Goal: Information Seeking & Learning: Learn about a topic

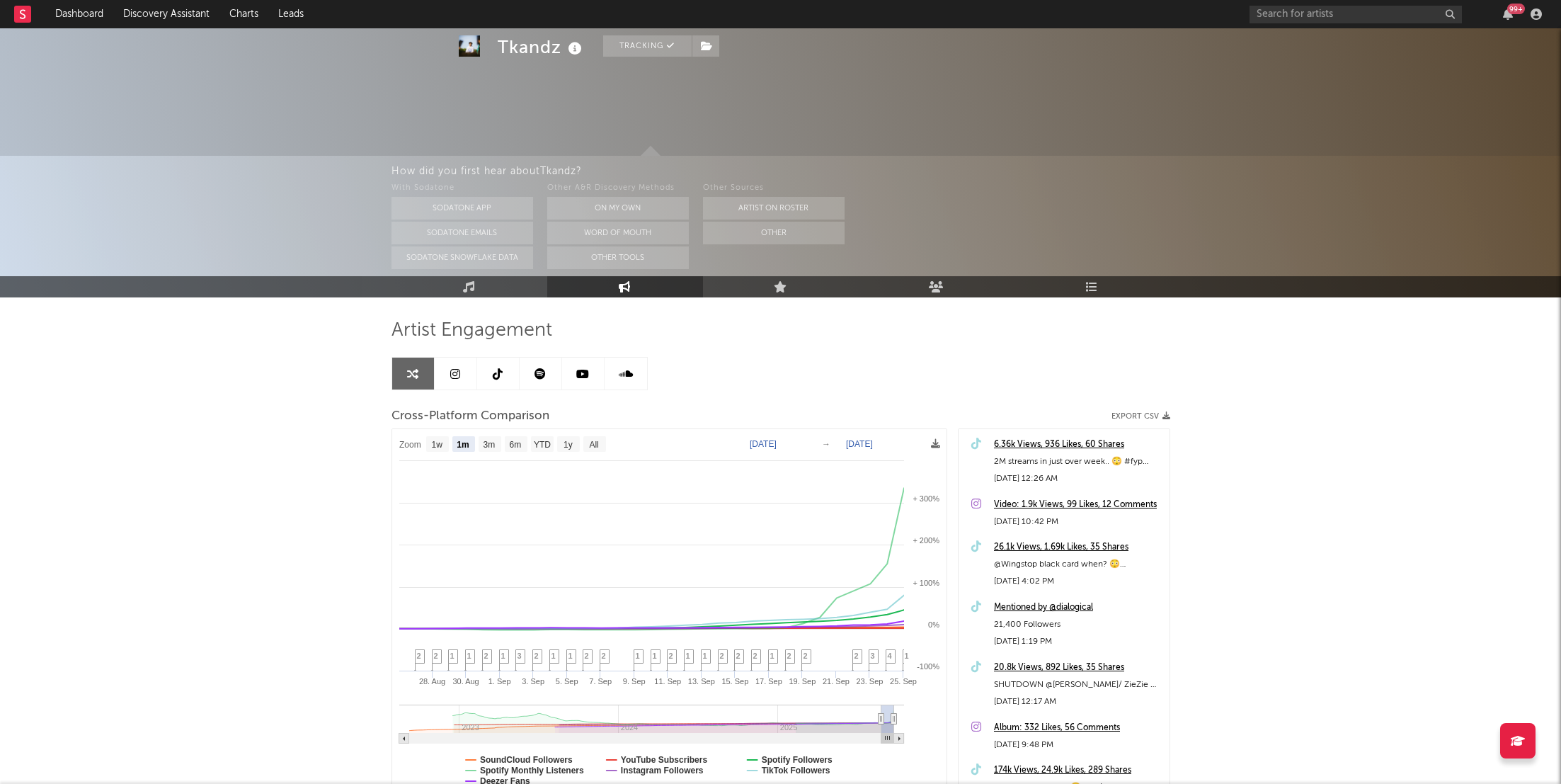
select select "1m"
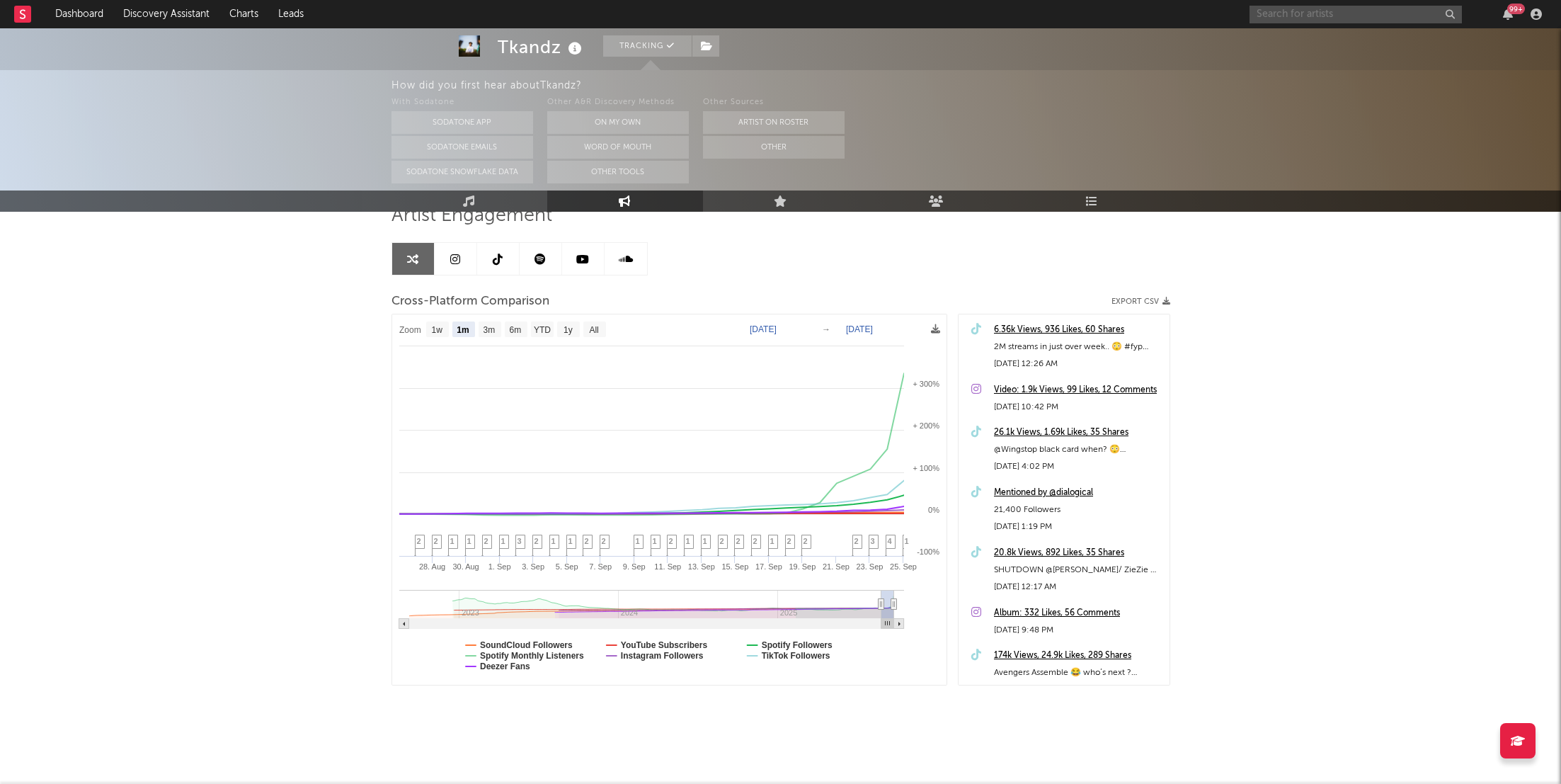
click at [1254, 14] on input "text" at bounding box center [1356, 14] width 212 height 17
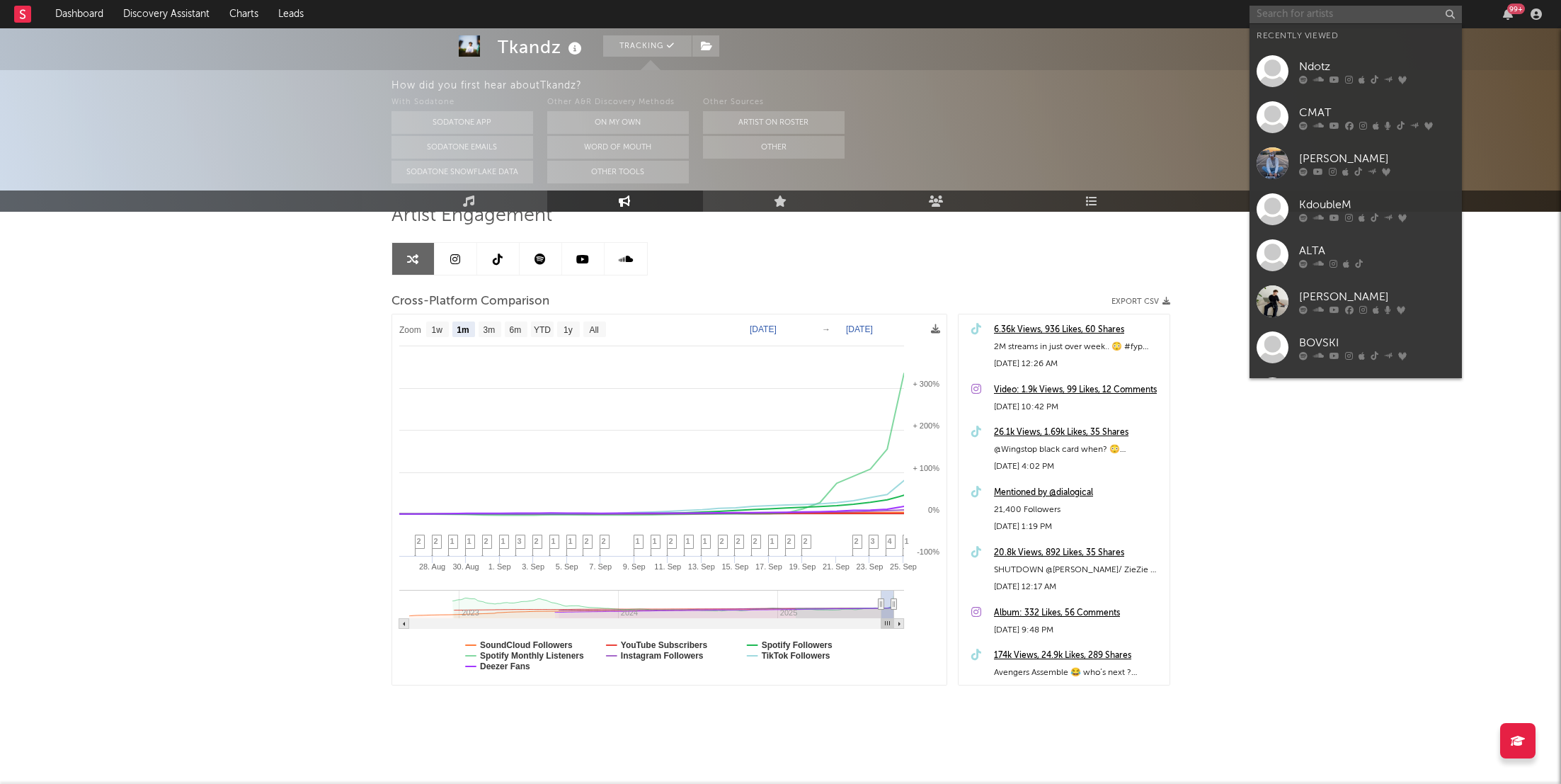
paste input "[URL][DOMAIN_NAME][DOMAIN_NAME]"
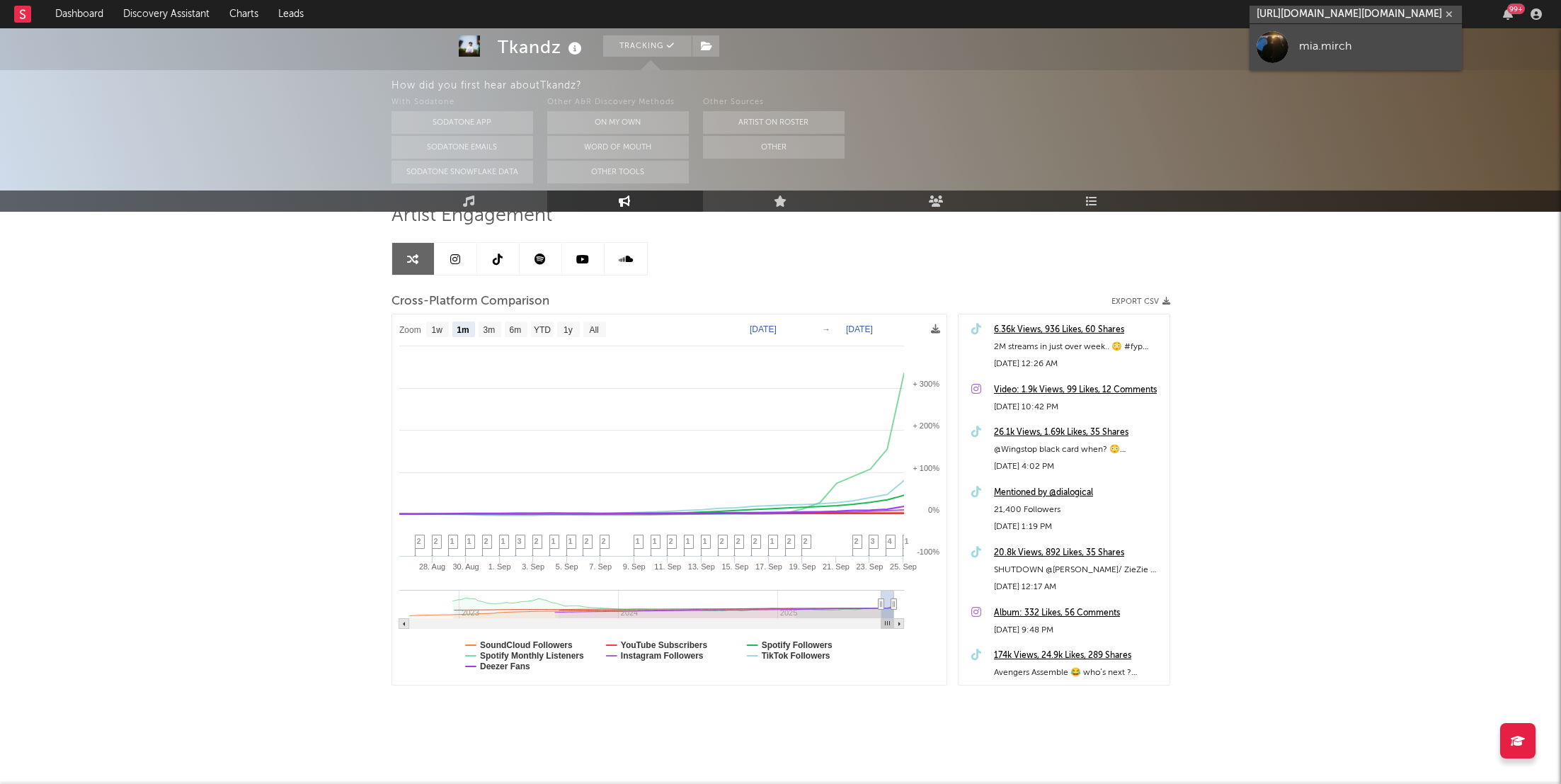
type input "[URL][DOMAIN_NAME][DOMAIN_NAME]"
click at [1319, 50] on div "mia.mirch" at bounding box center [1377, 47] width 156 height 17
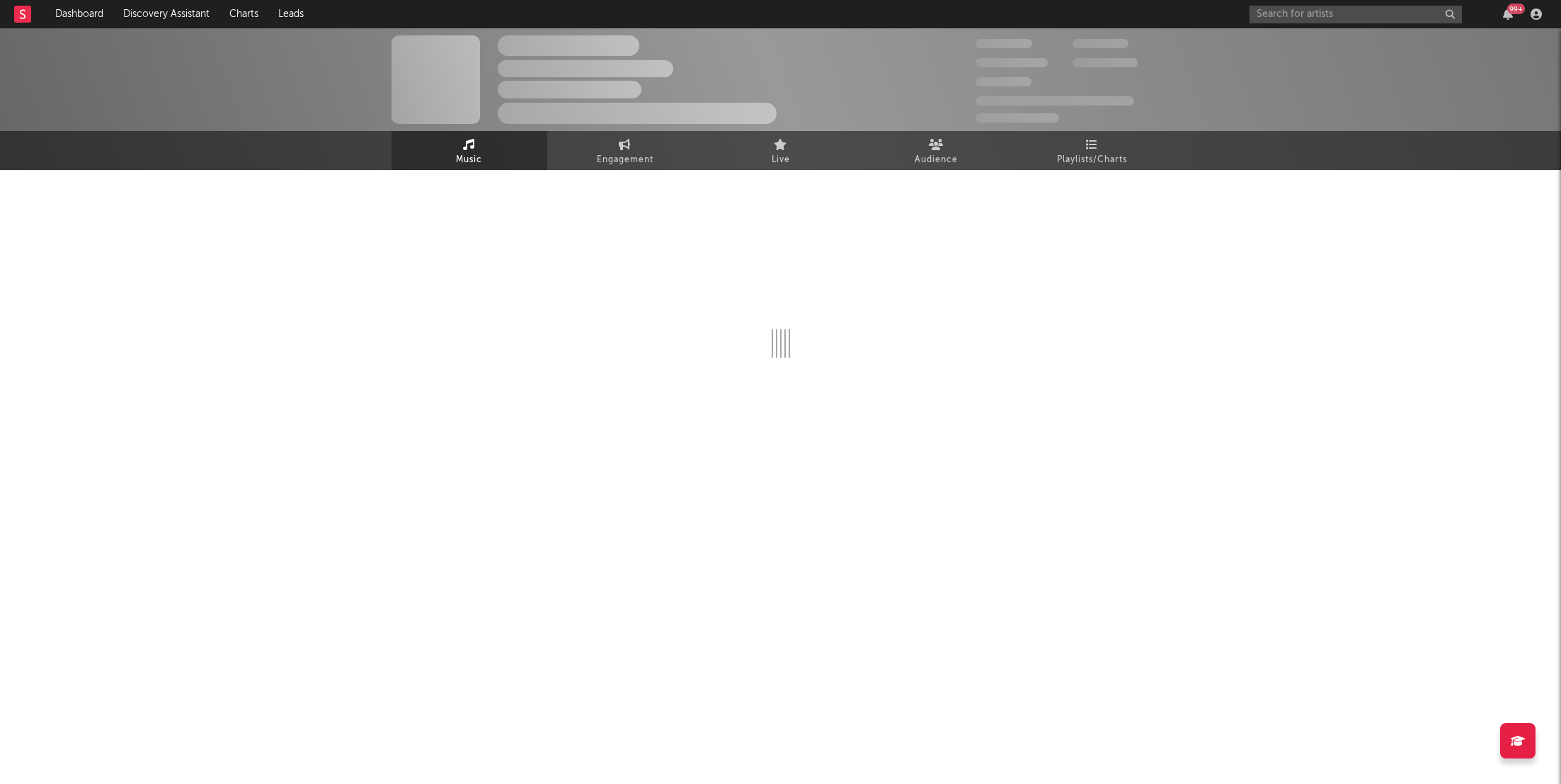
select select "1w"
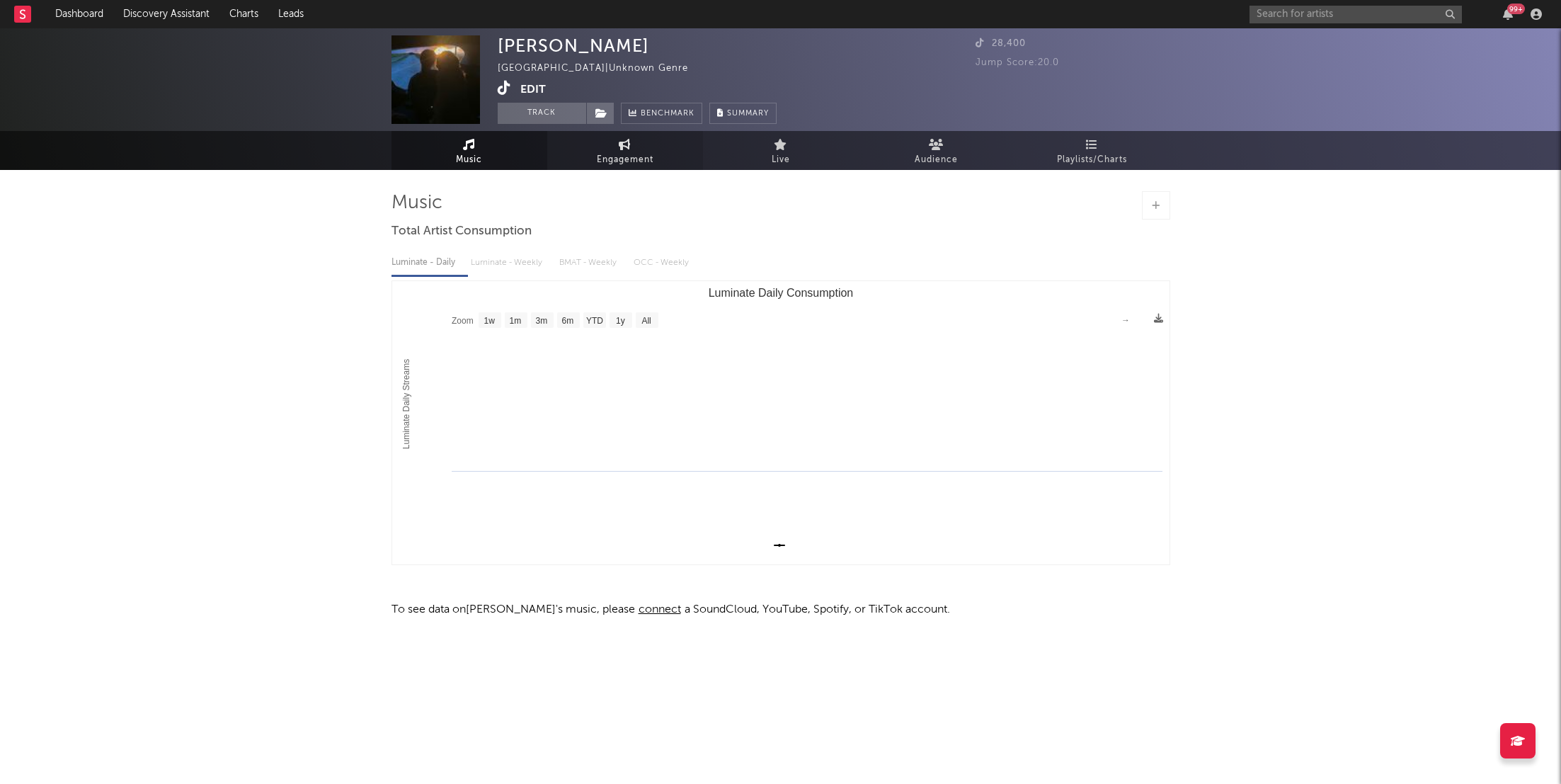
click at [646, 155] on span "Engagement" at bounding box center [625, 160] width 57 height 17
select select "1w"
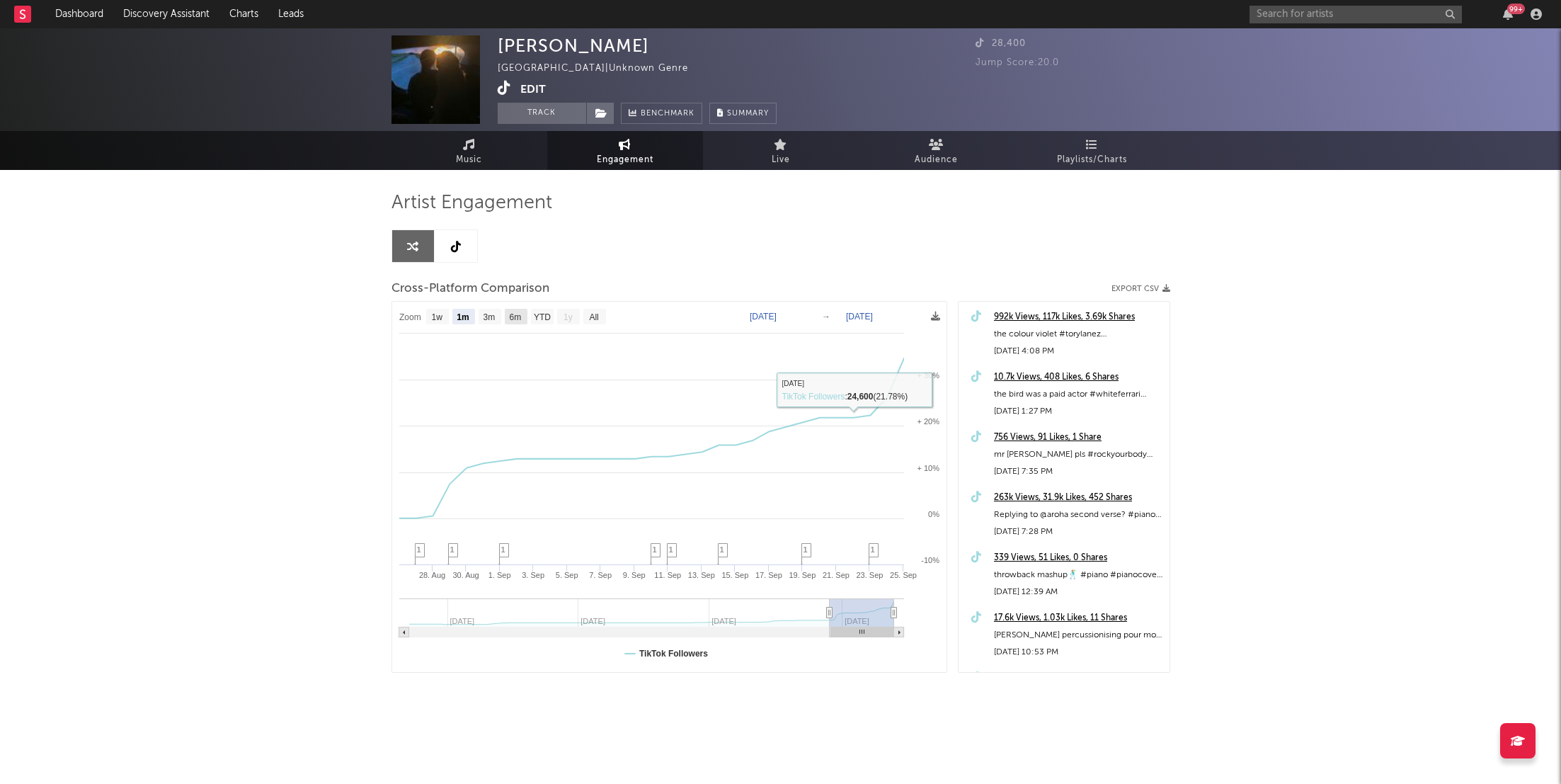
click at [480, 323] on rect at bounding box center [490, 316] width 23 height 16
select select "3m"
type input "[DATE]"
select select "3m"
